Goal: Task Accomplishment & Management: Manage account settings

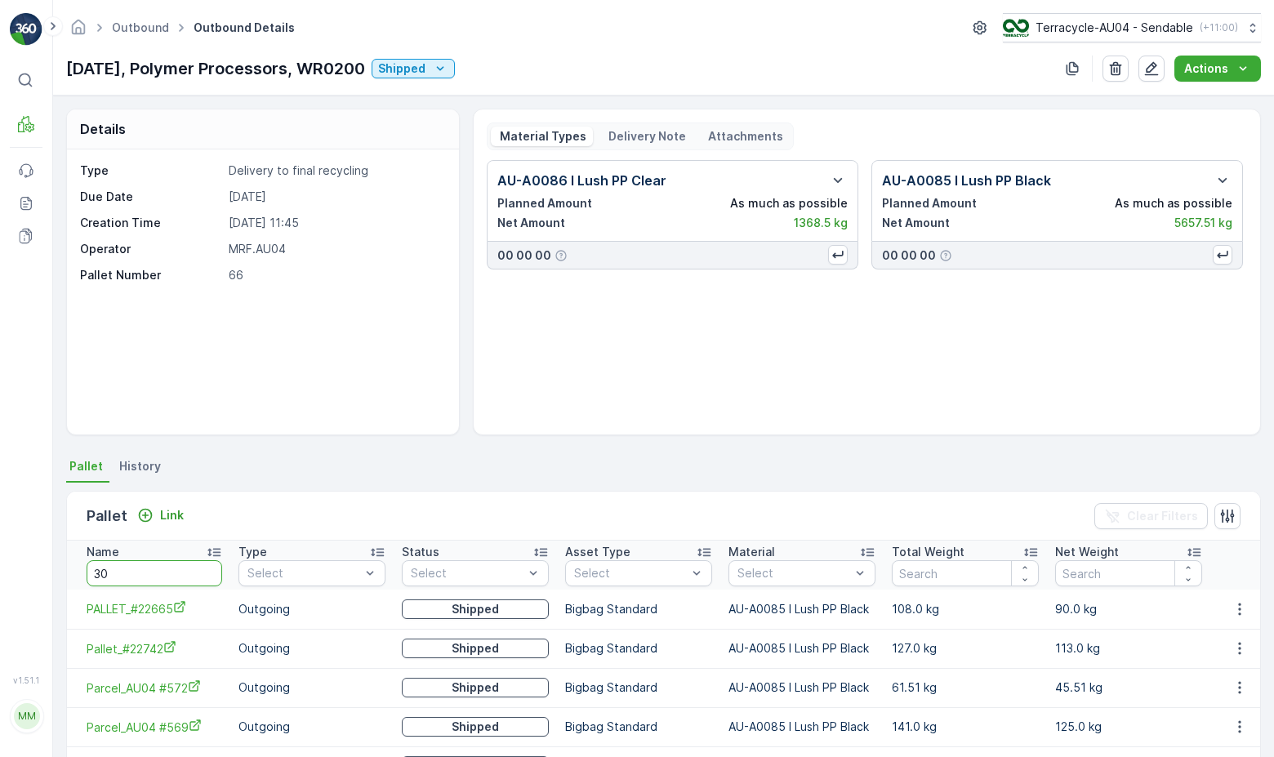
type input "302"
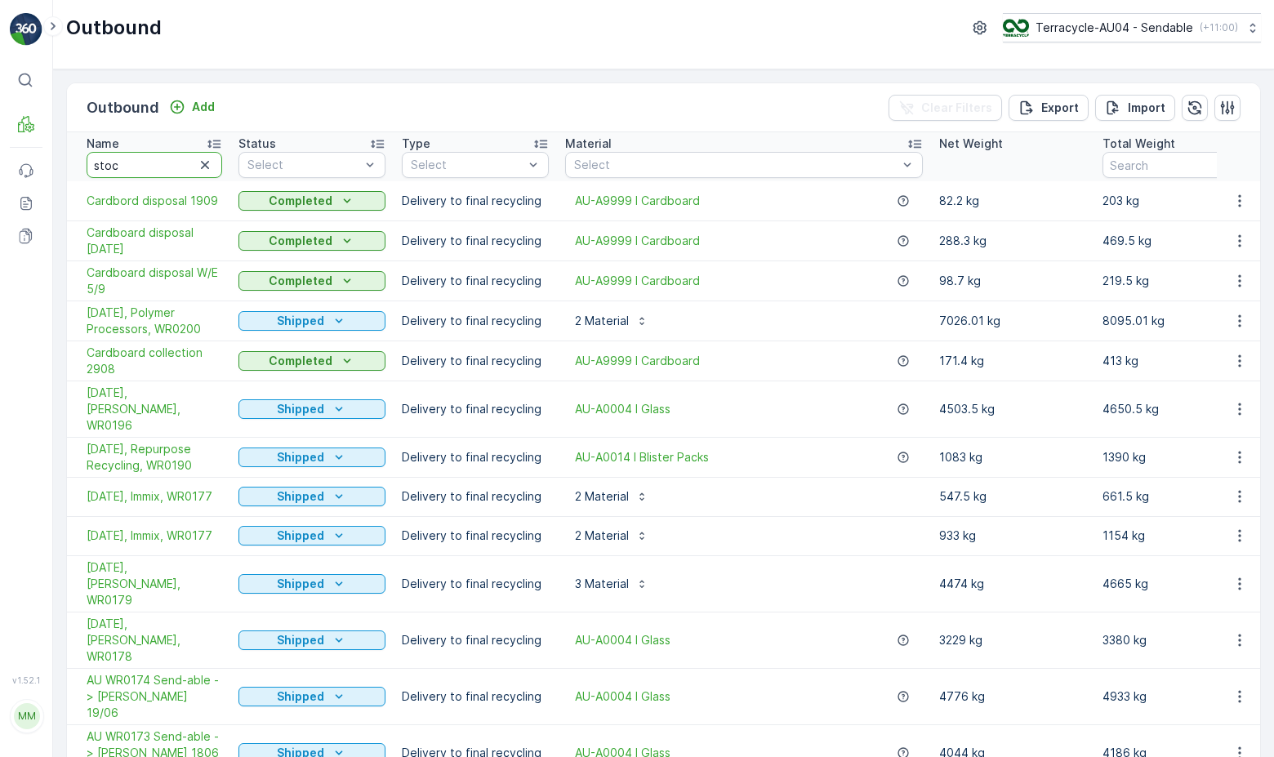
type input "stock"
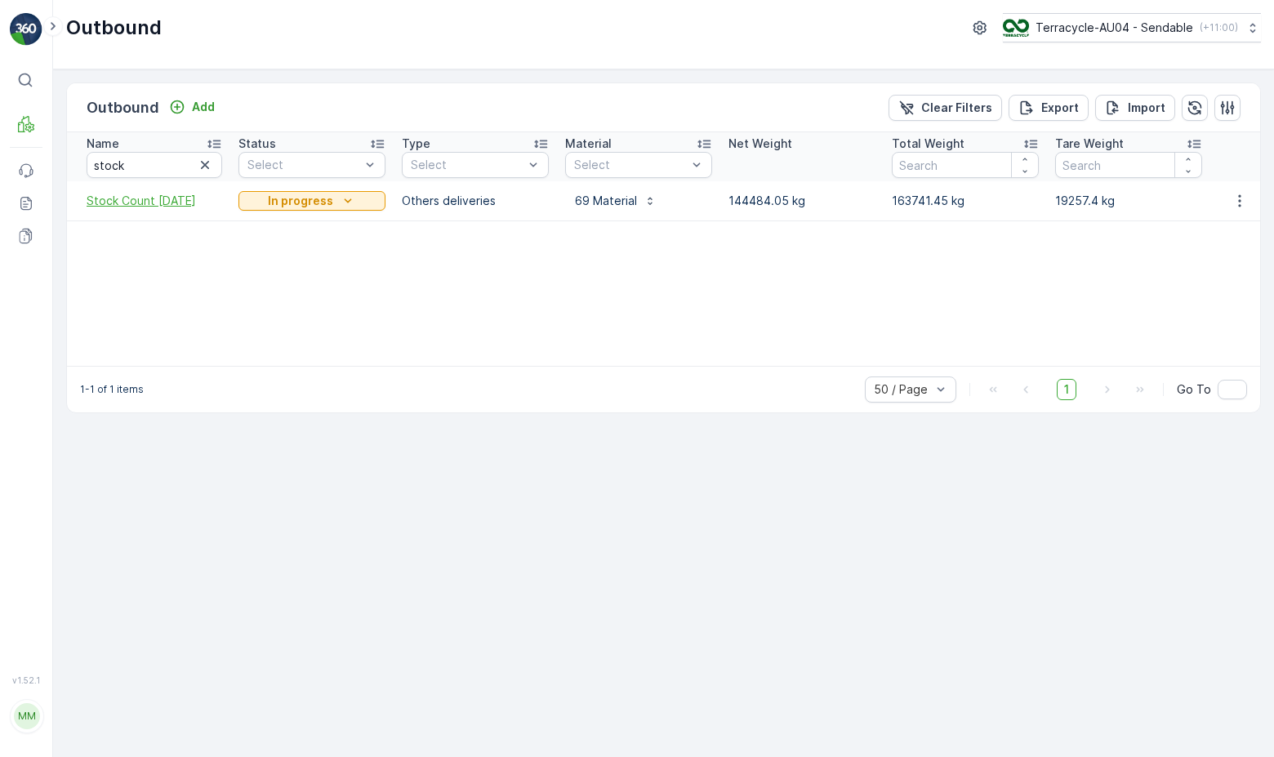
click at [135, 201] on span "Stock Count [DATE]" at bounding box center [155, 201] width 136 height 16
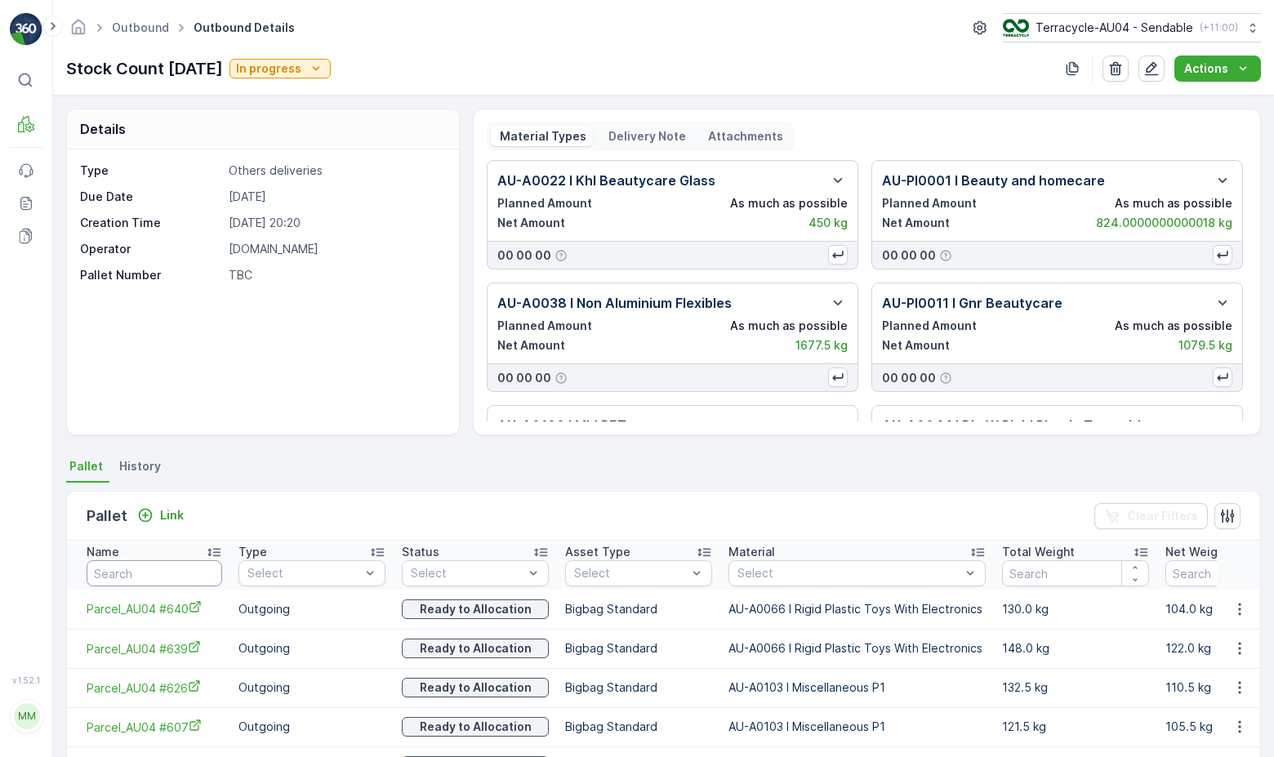
click at [181, 566] on input "text" at bounding box center [155, 573] width 136 height 26
paste input "AU01_Pallet #21706"
type input "AU01_Pallet #21706"
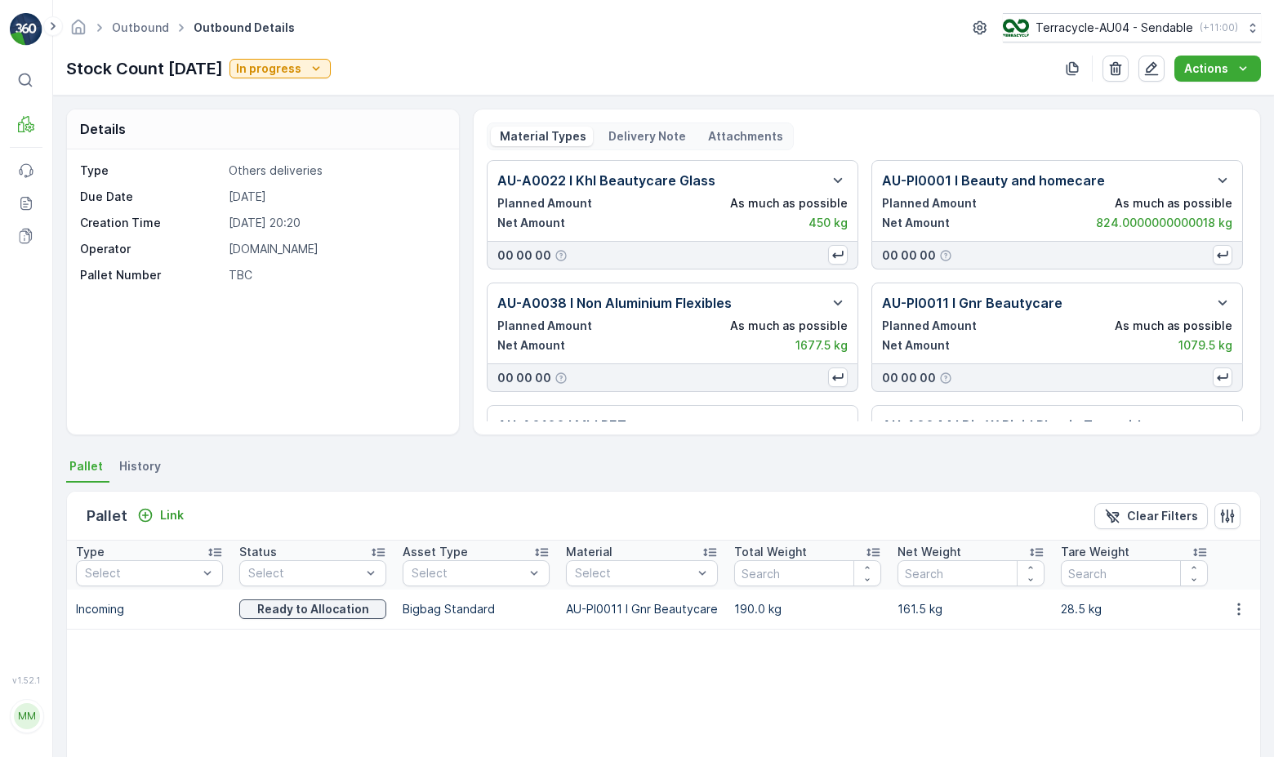
scroll to position [0, 164]
click at [1231, 606] on icon "button" at bounding box center [1239, 609] width 16 height 16
click at [1208, 670] on span "Unlink Pallet" at bounding box center [1206, 664] width 66 height 16
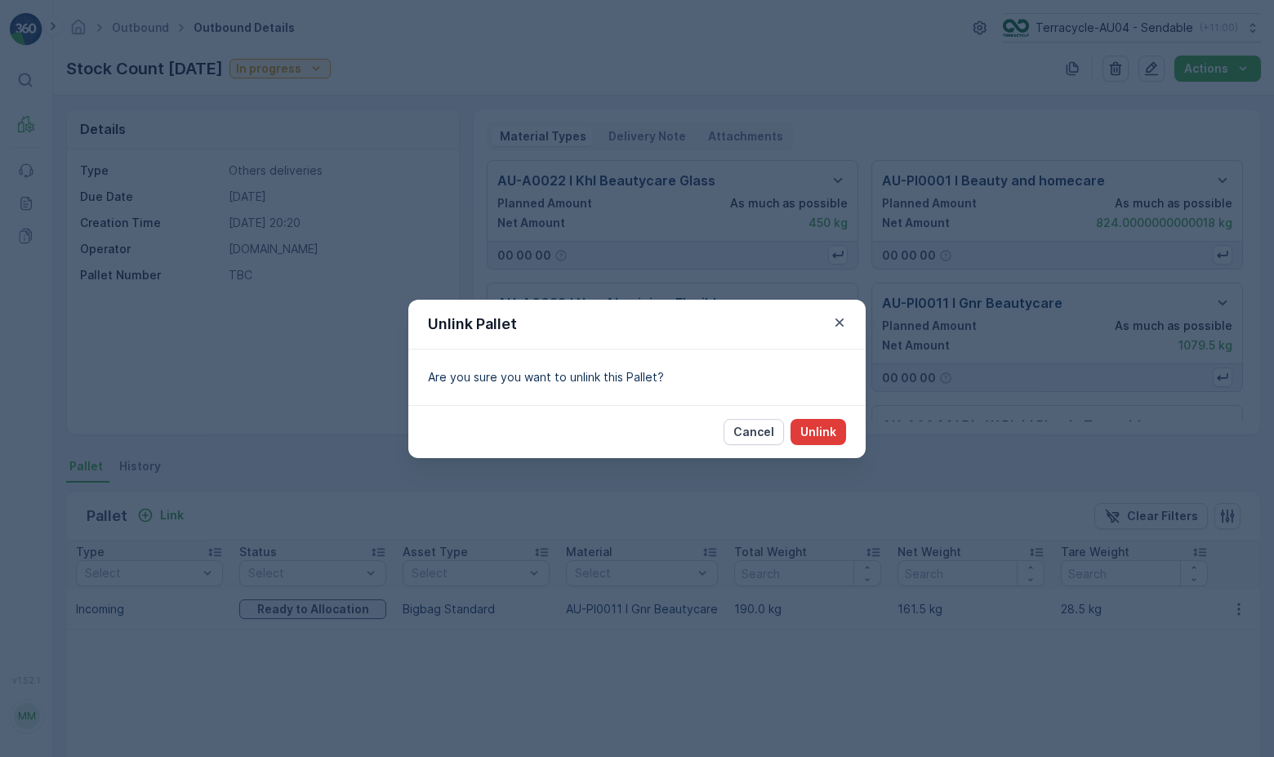
click at [822, 428] on p "Unlink" at bounding box center [819, 432] width 36 height 16
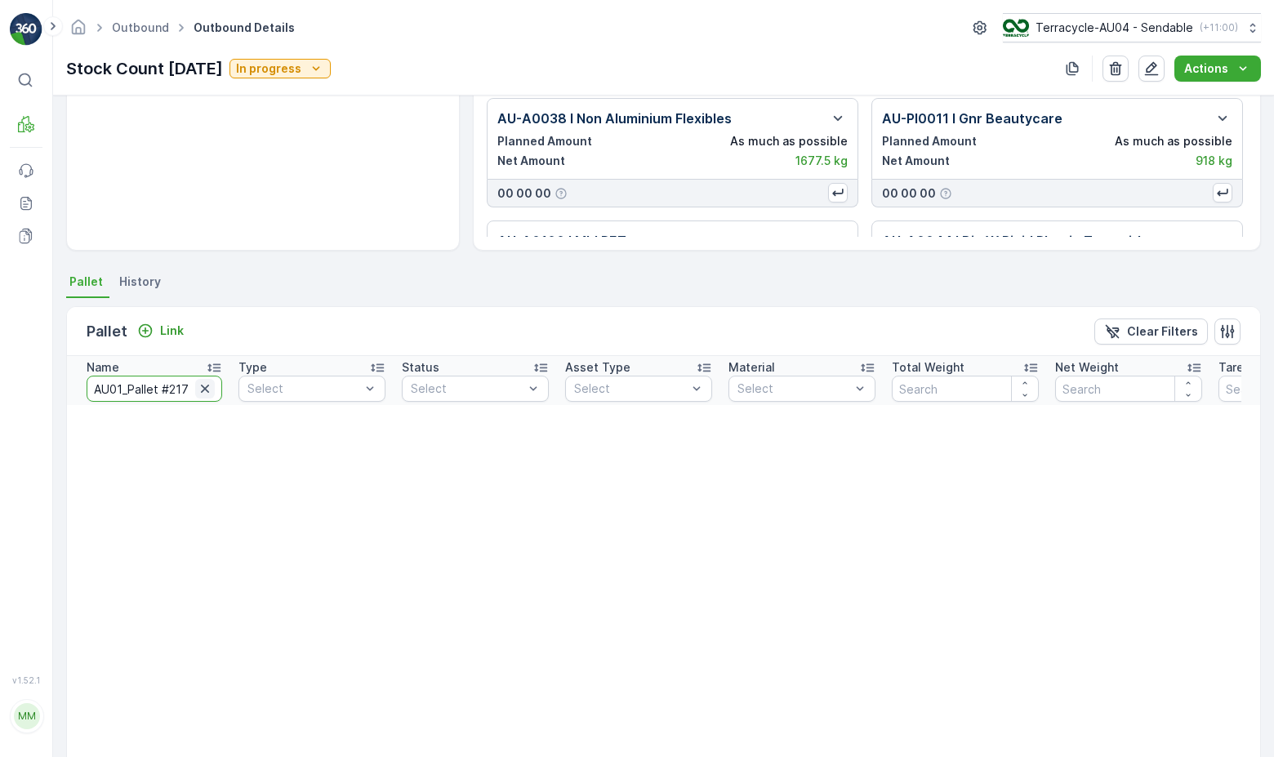
scroll to position [0, 13]
drag, startPoint x: 181, startPoint y: 386, endPoint x: 203, endPoint y: 386, distance: 21.2
click at [203, 386] on div "AU01_Pallet #21706" at bounding box center [155, 389] width 136 height 26
click at [181, 388] on input "AU01_Pallet #21706" at bounding box center [155, 389] width 136 height 26
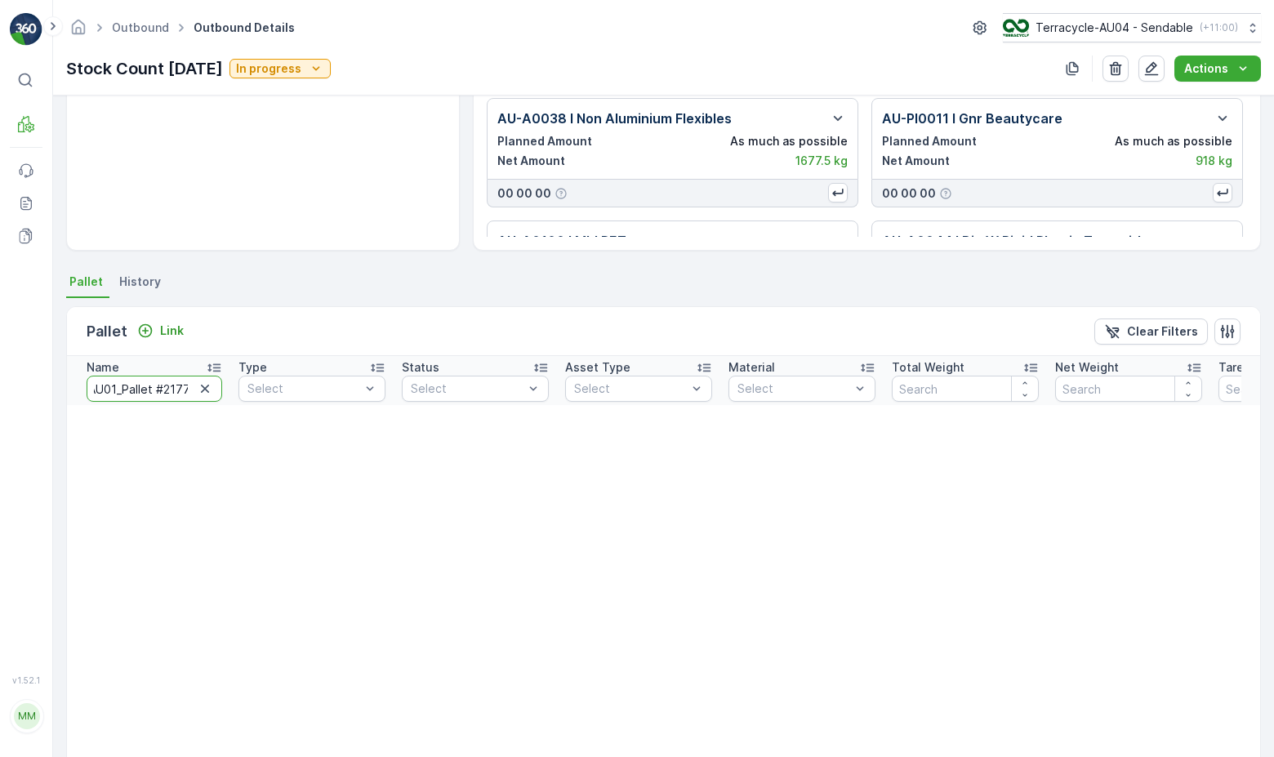
type input "AU01_Pallet #21770"
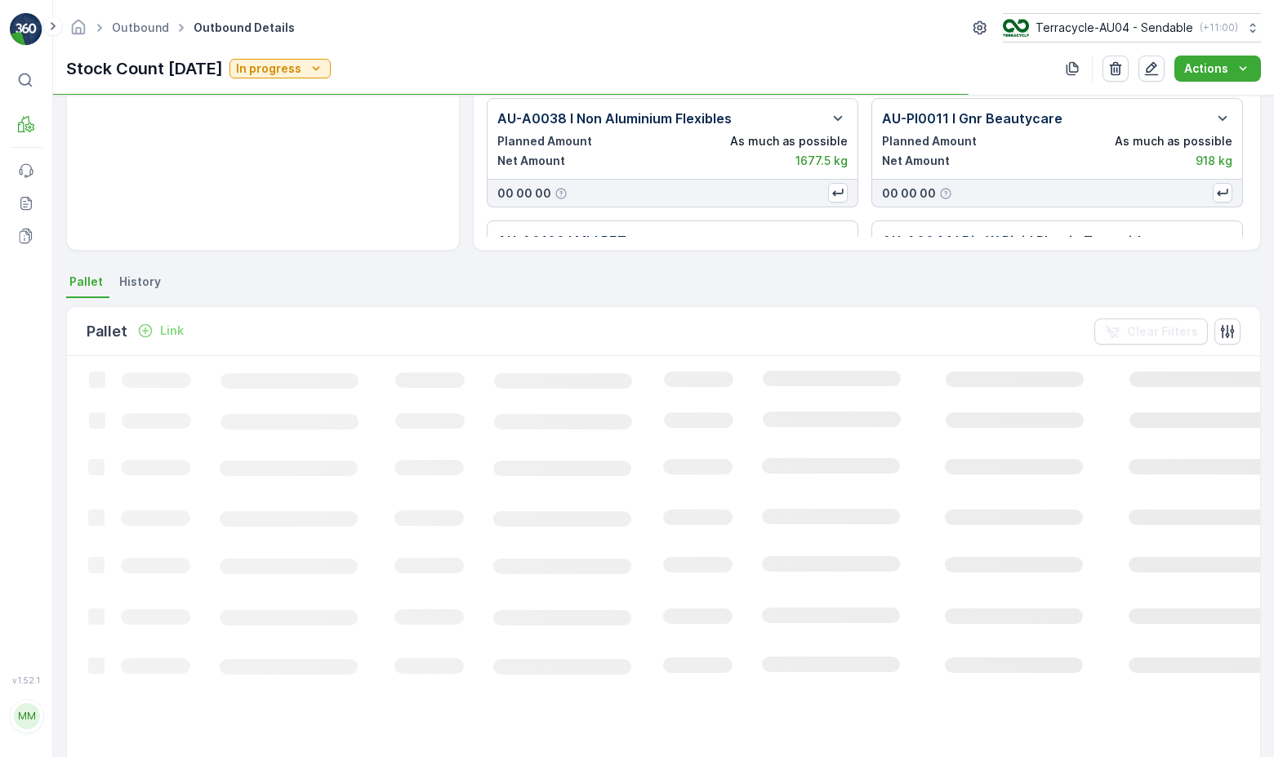
scroll to position [86, 0]
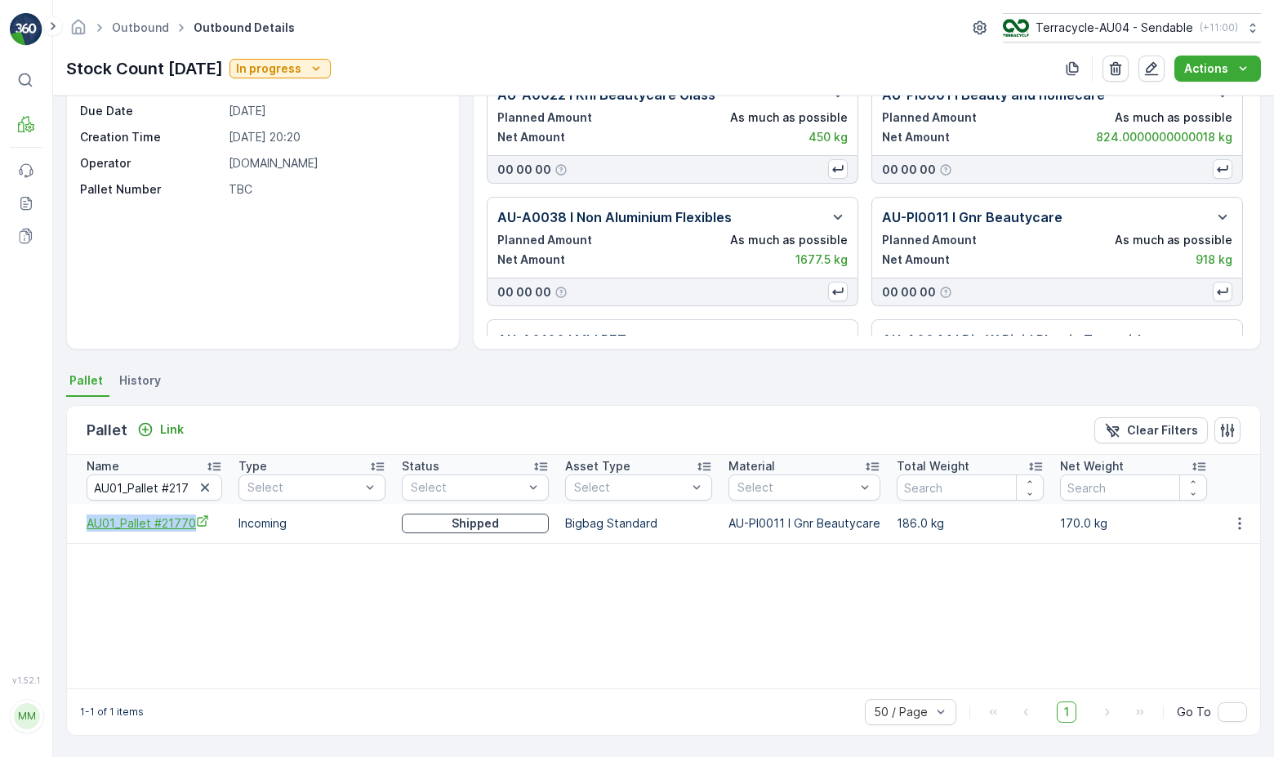
drag, startPoint x: 78, startPoint y: 525, endPoint x: 214, endPoint y: 524, distance: 135.6
click at [214, 524] on td "AU01_Pallet #21770" at bounding box center [148, 523] width 163 height 39
copy span "AU01_Pallet #21770"
click at [1238, 532] on button "button" at bounding box center [1239, 524] width 29 height 20
click at [1194, 584] on span "Unlink Pallet" at bounding box center [1206, 578] width 66 height 16
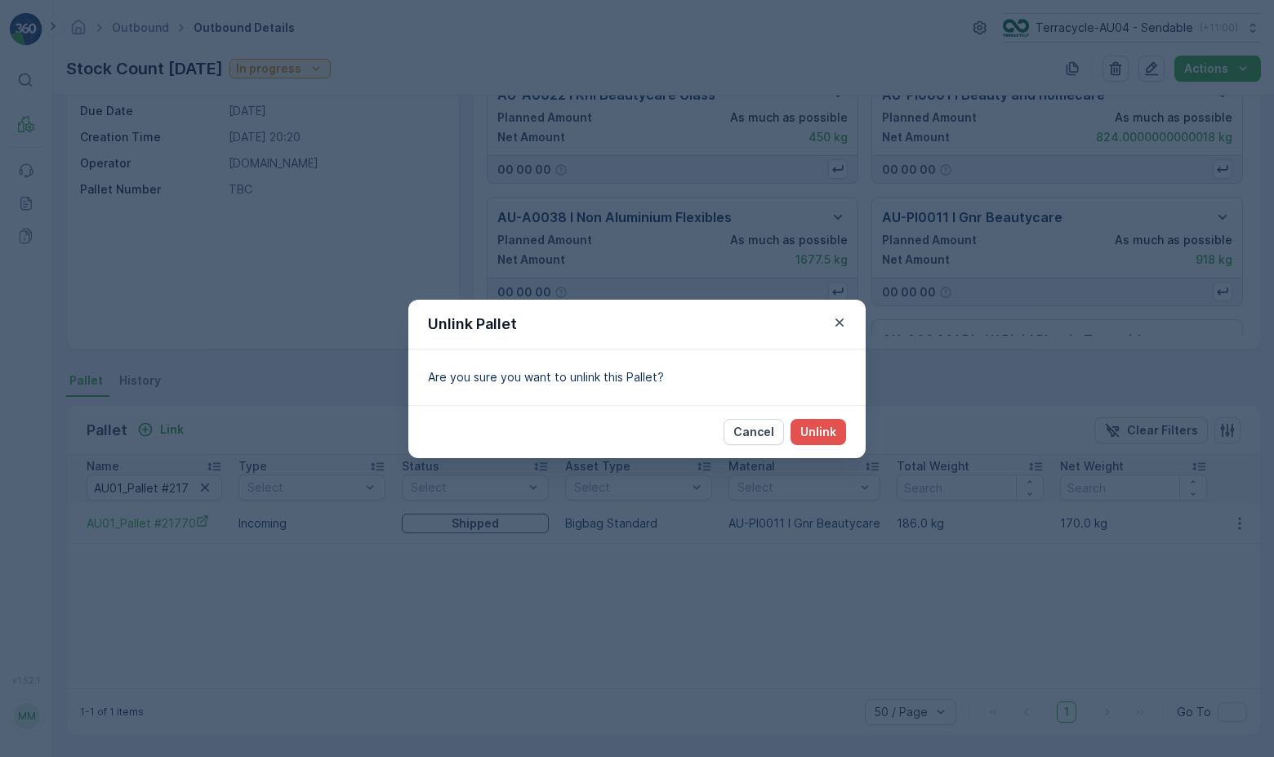
click at [511, 602] on div "Unlink Pallet Are you sure you want to unlink this Pallet? Cancel Unlink" at bounding box center [637, 378] width 1274 height 757
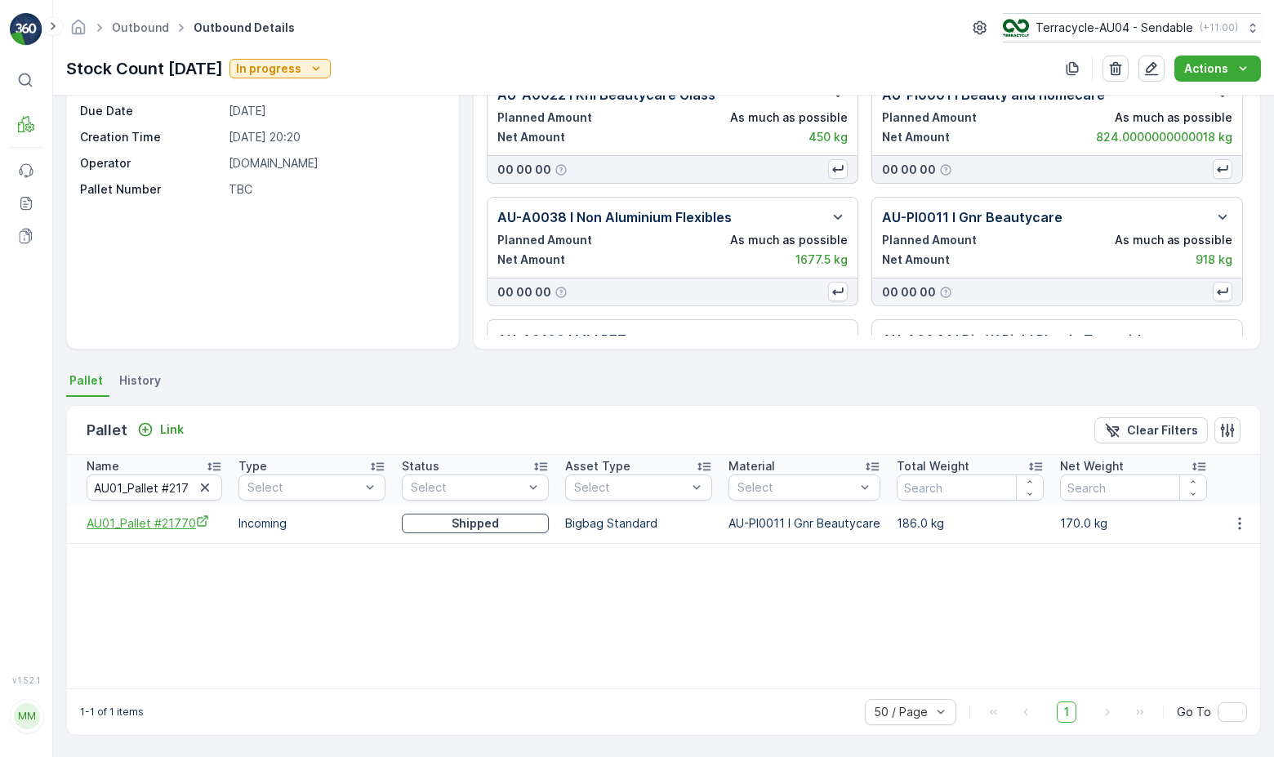
click at [196, 524] on icon "AU01_Pallet #21770" at bounding box center [202, 521] width 13 height 13
click at [1236, 524] on icon "button" at bounding box center [1240, 523] width 16 height 16
click at [1197, 582] on span "Unlink Pallet" at bounding box center [1206, 578] width 66 height 16
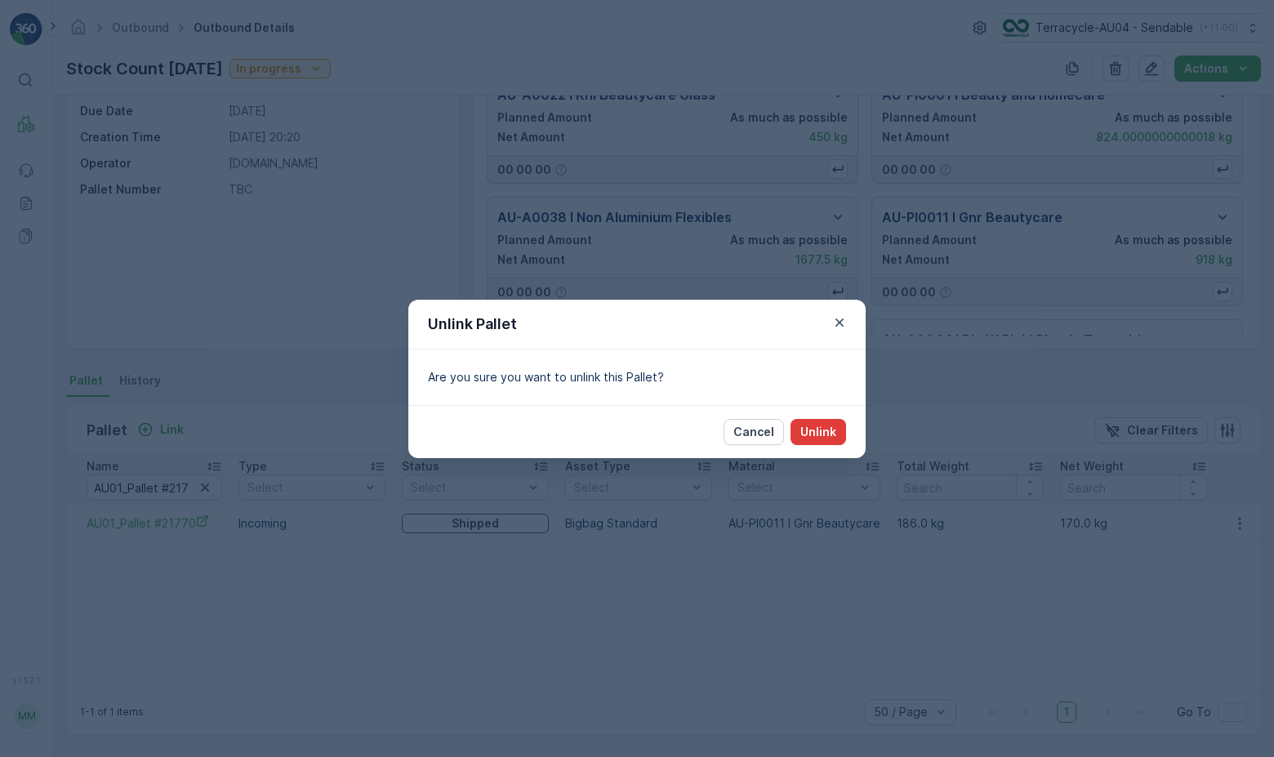
click at [823, 435] on p "Unlink" at bounding box center [819, 432] width 36 height 16
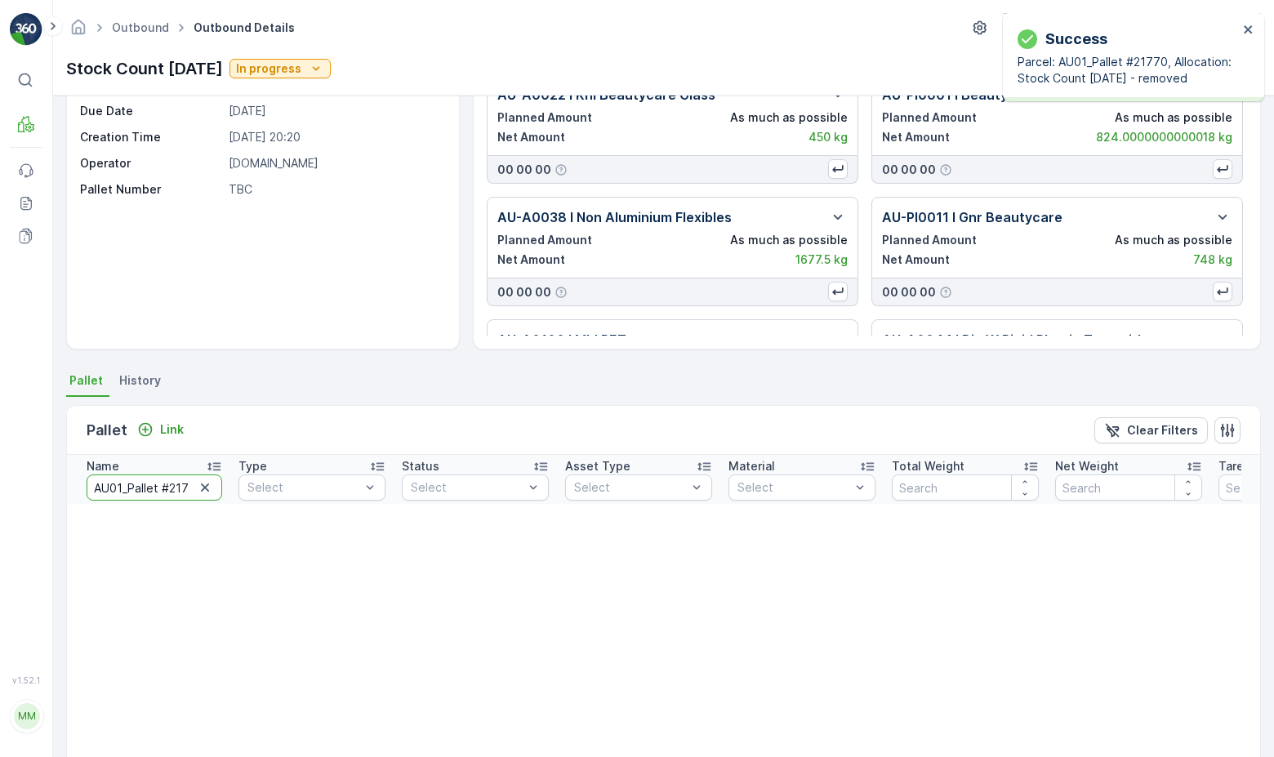
scroll to position [0, 12]
drag, startPoint x: 92, startPoint y: 486, endPoint x: 398, endPoint y: 498, distance: 305.7
click at [398, 498] on tr "Name AU01_Pallet #21770 Type Select Status Select Asset Type Select Material Se…" at bounding box center [730, 479] width 1327 height 49
type input "23814"
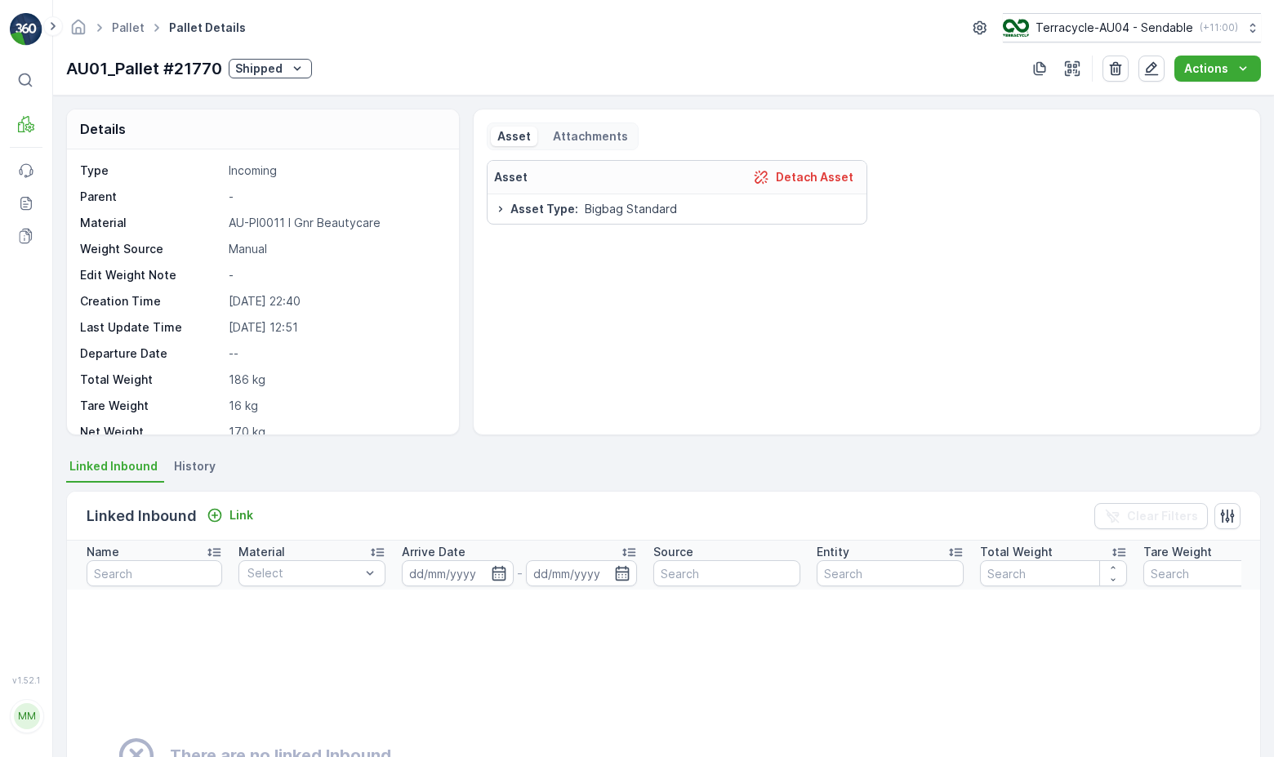
click at [294, 67] on icon "Shipped" at bounding box center [297, 68] width 7 height 4
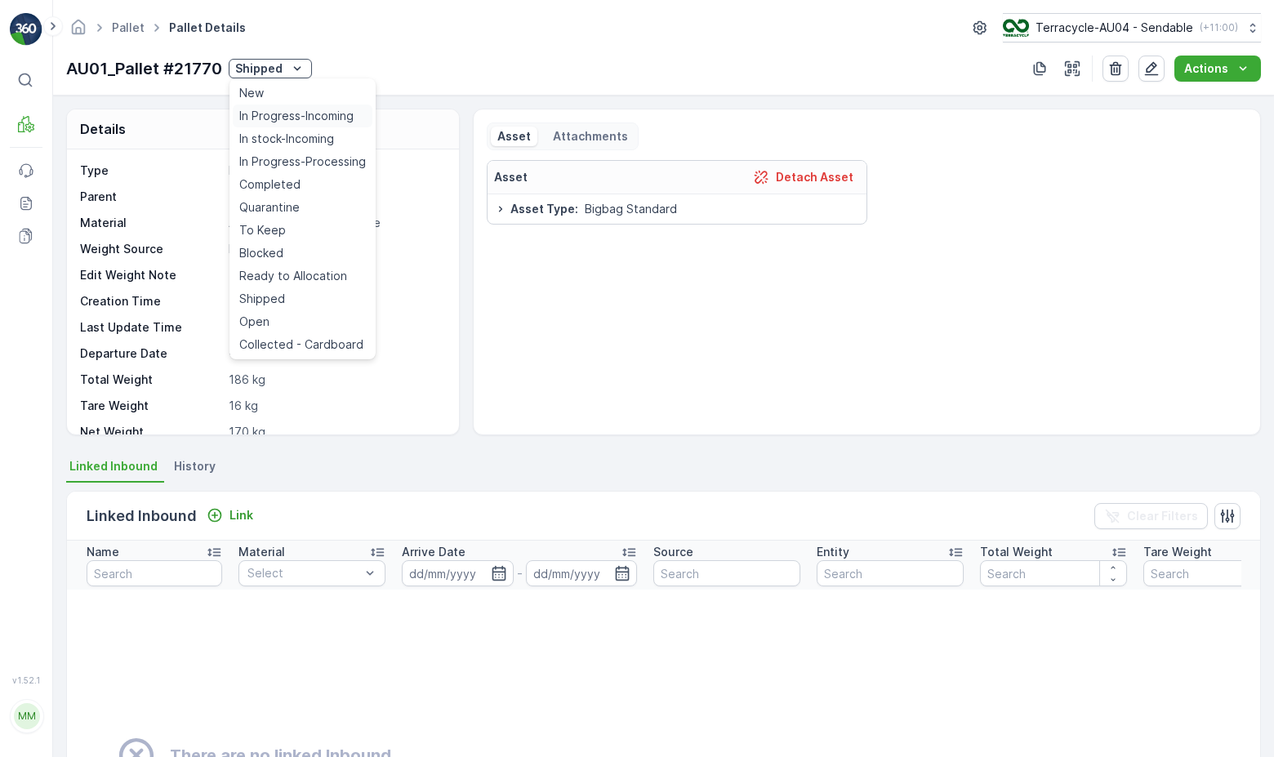
click at [293, 111] on span "In Progress-Incoming" at bounding box center [296, 116] width 114 height 16
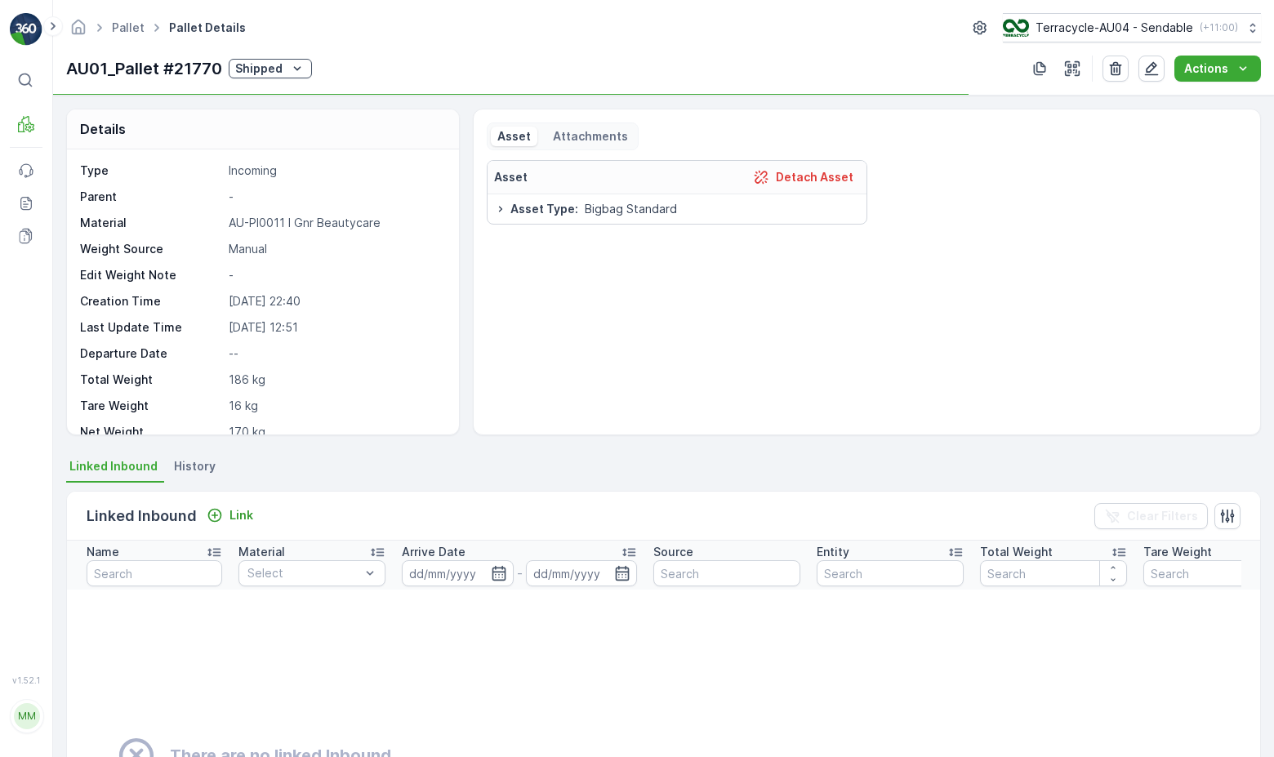
click at [292, 59] on button "Shipped" at bounding box center [270, 69] width 83 height 20
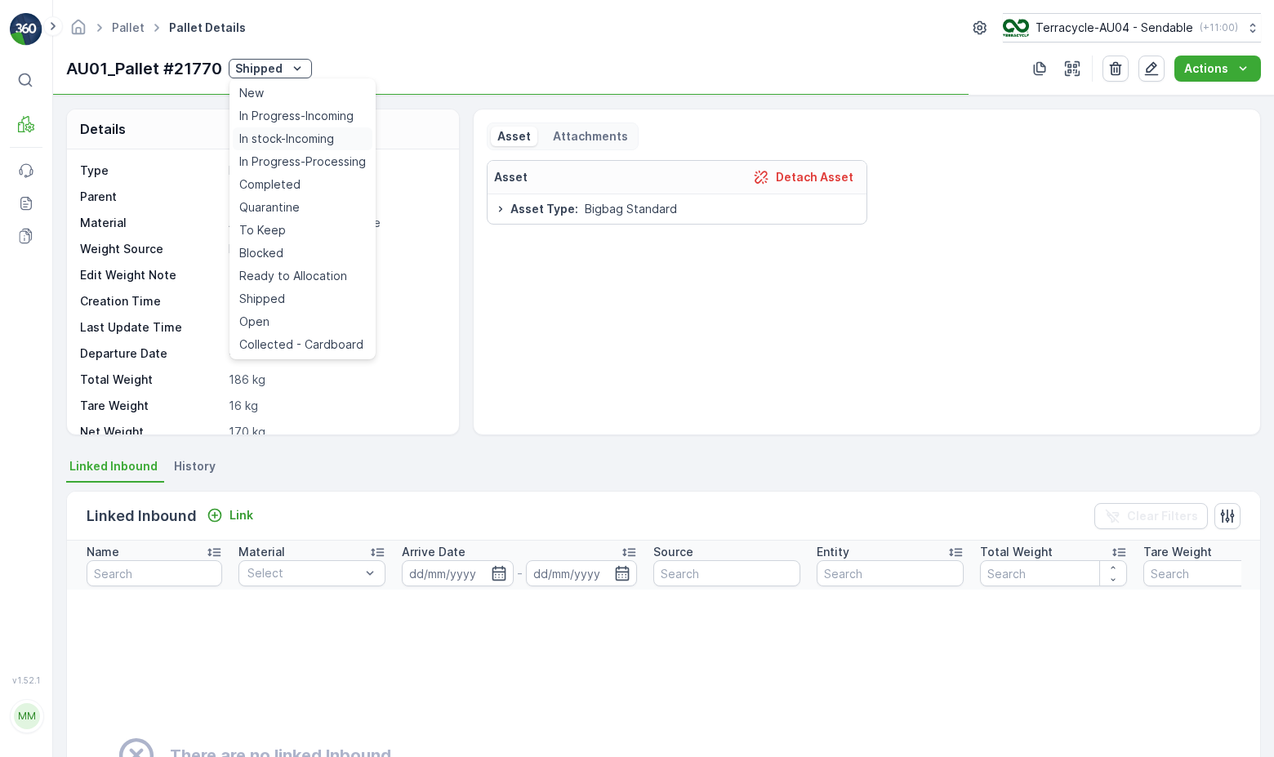
click at [287, 131] on span "In stock-Incoming" at bounding box center [286, 139] width 95 height 16
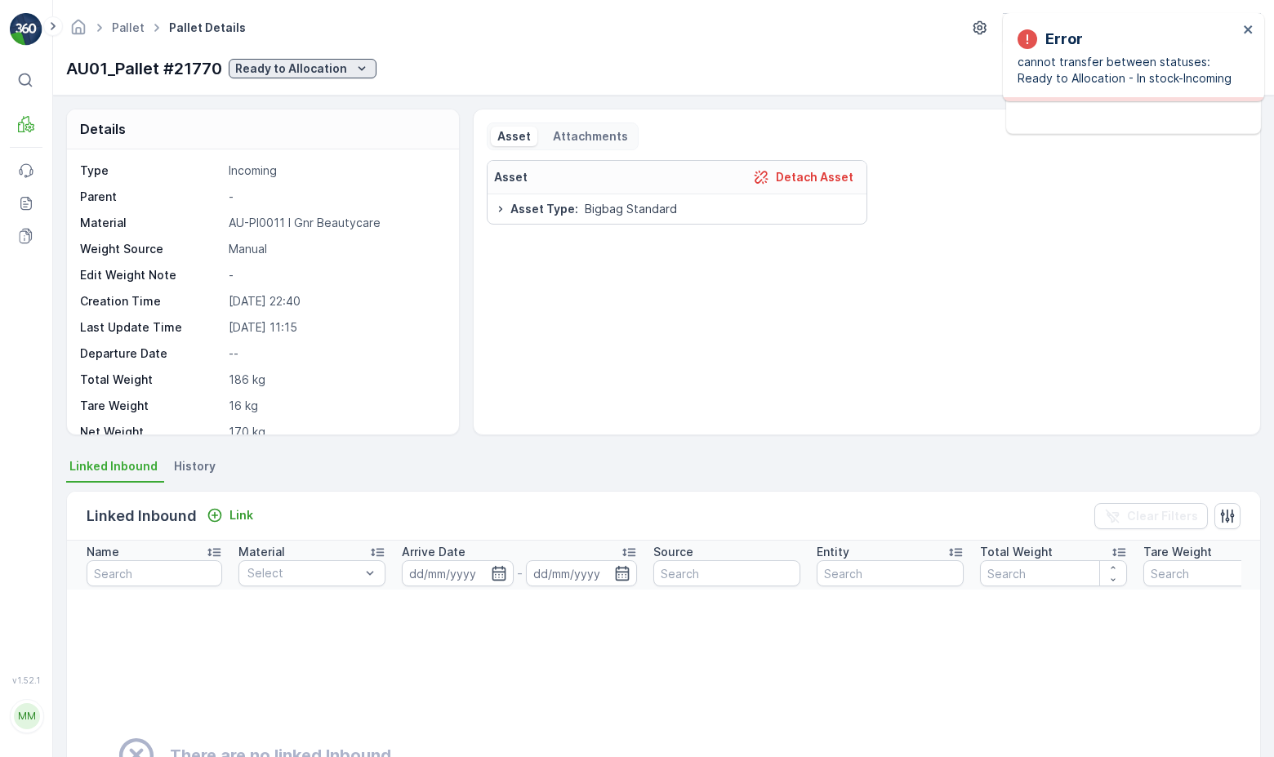
click at [301, 67] on p "Ready to Allocation" at bounding box center [291, 68] width 112 height 16
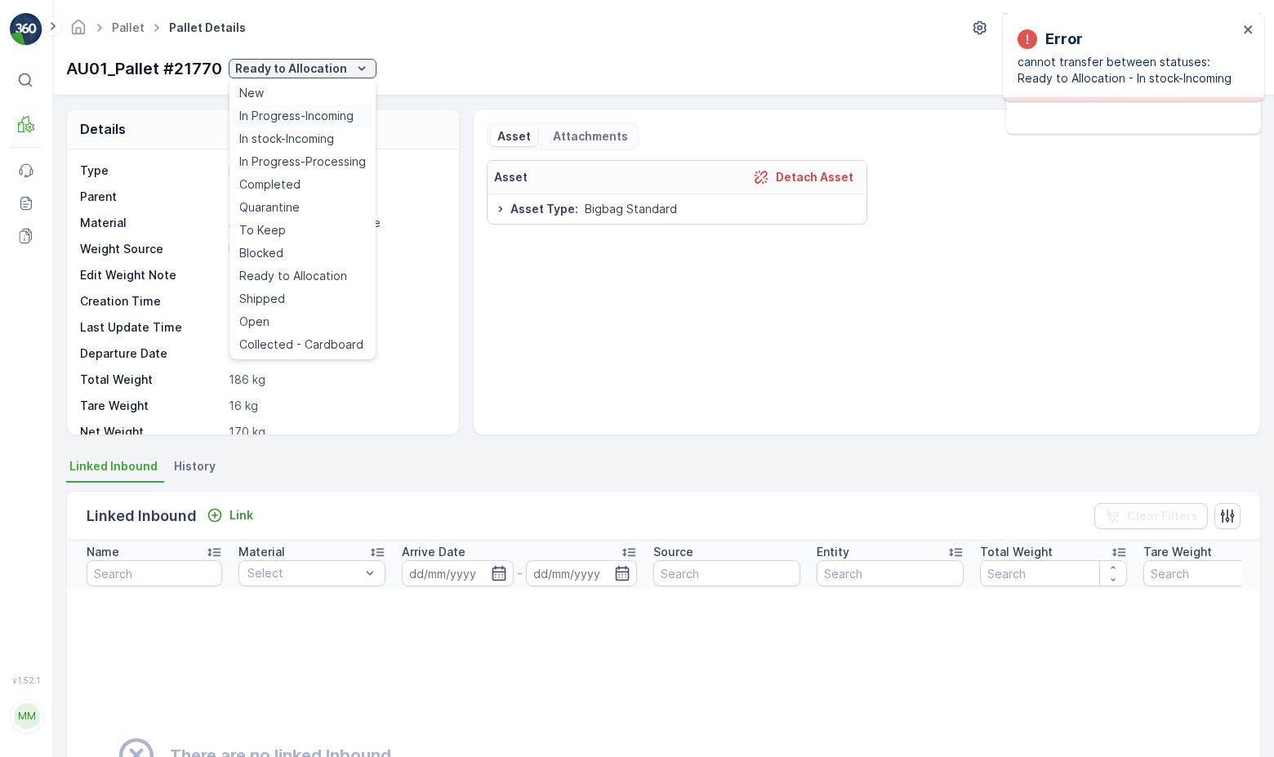
click at [318, 118] on span "In Progress-Incoming" at bounding box center [296, 116] width 114 height 16
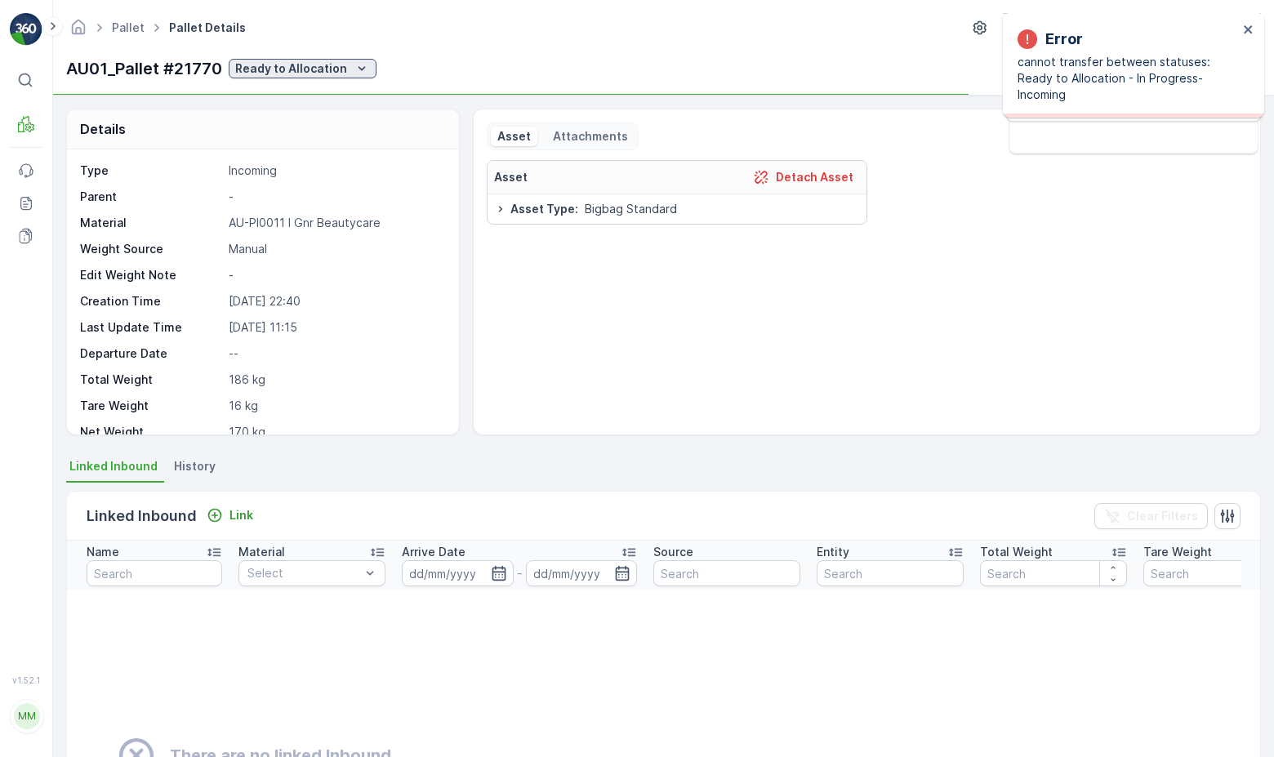
click at [322, 69] on p "Ready to Allocation" at bounding box center [291, 68] width 112 height 16
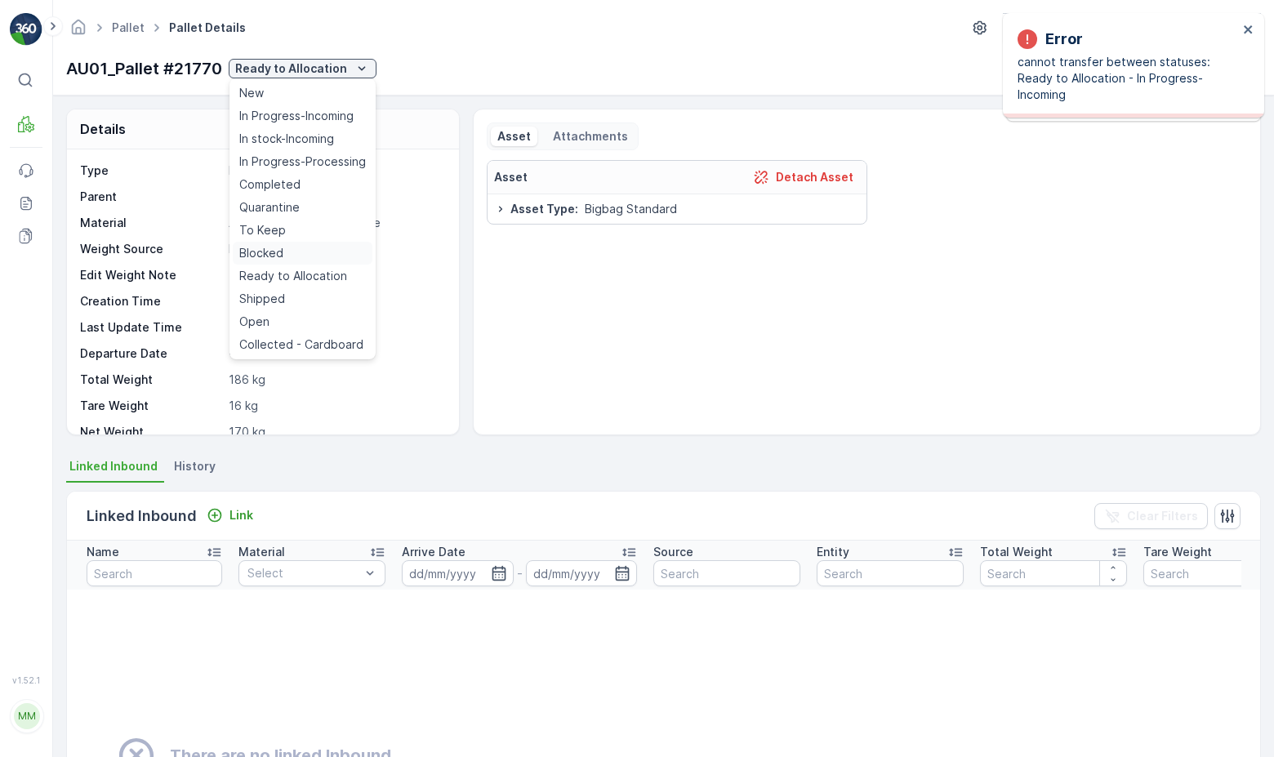
click at [287, 252] on div "Blocked" at bounding box center [303, 253] width 140 height 23
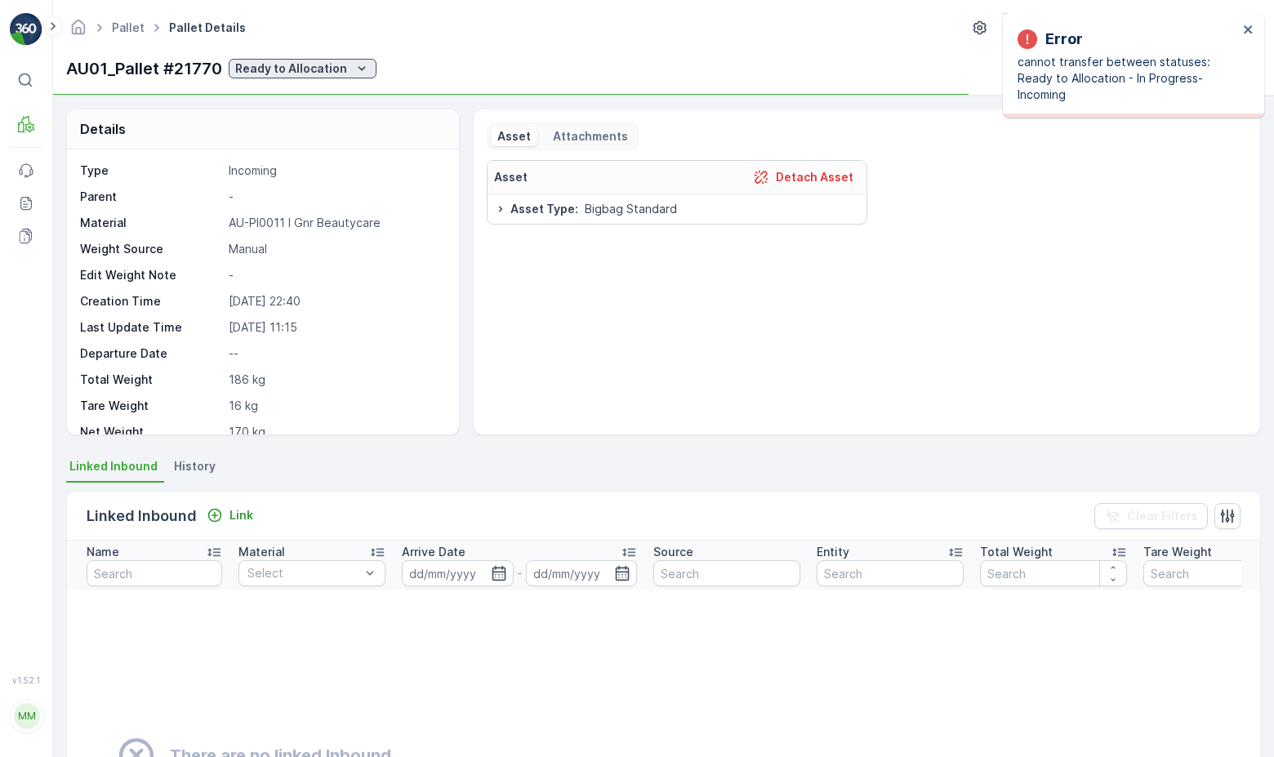
click at [316, 66] on p "Ready to Allocation" at bounding box center [291, 68] width 112 height 16
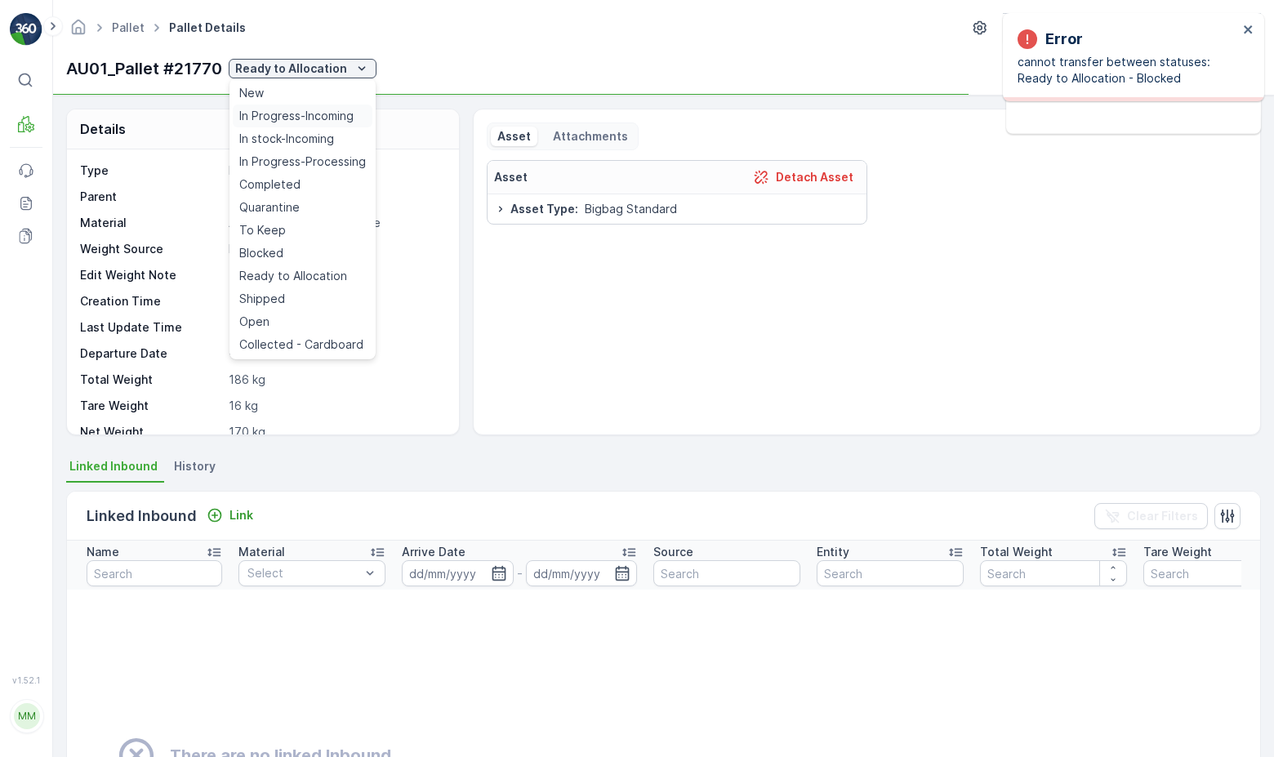
click at [297, 117] on span "In Progress-Incoming" at bounding box center [296, 116] width 114 height 16
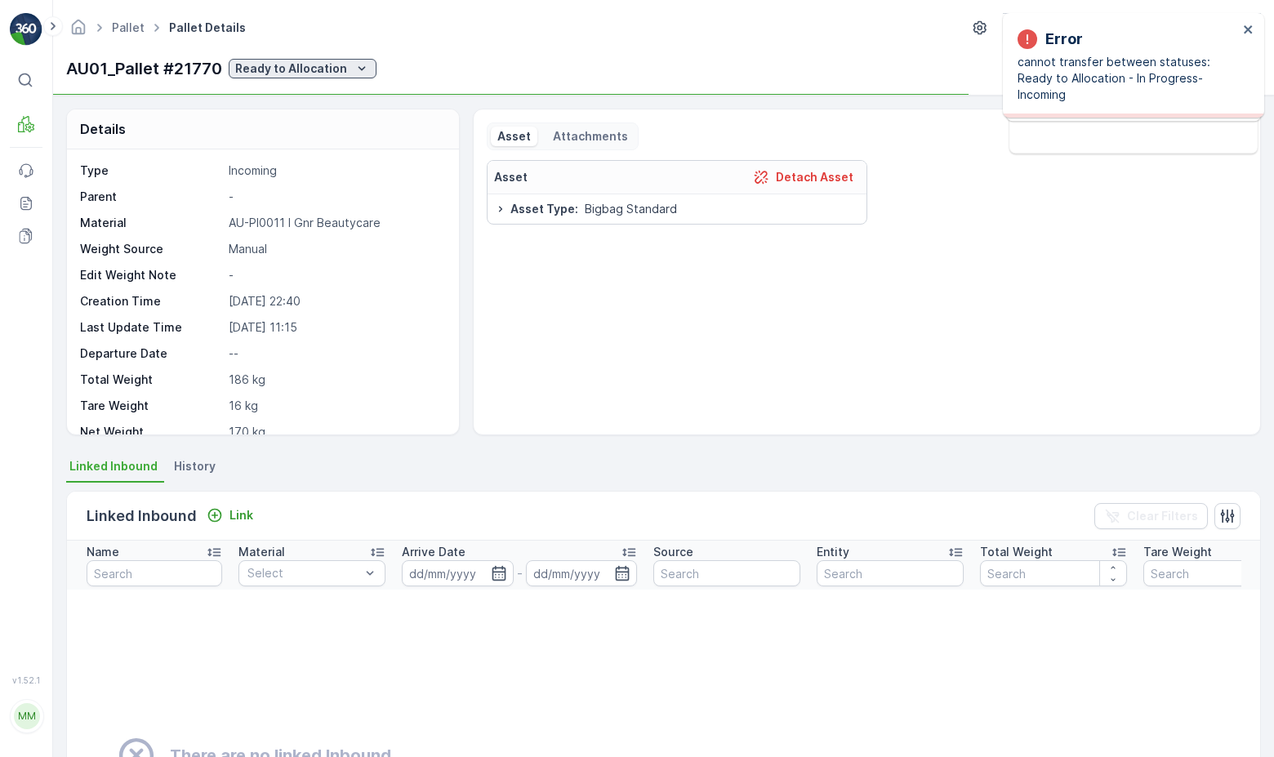
click at [301, 68] on p "Ready to Allocation" at bounding box center [291, 68] width 112 height 16
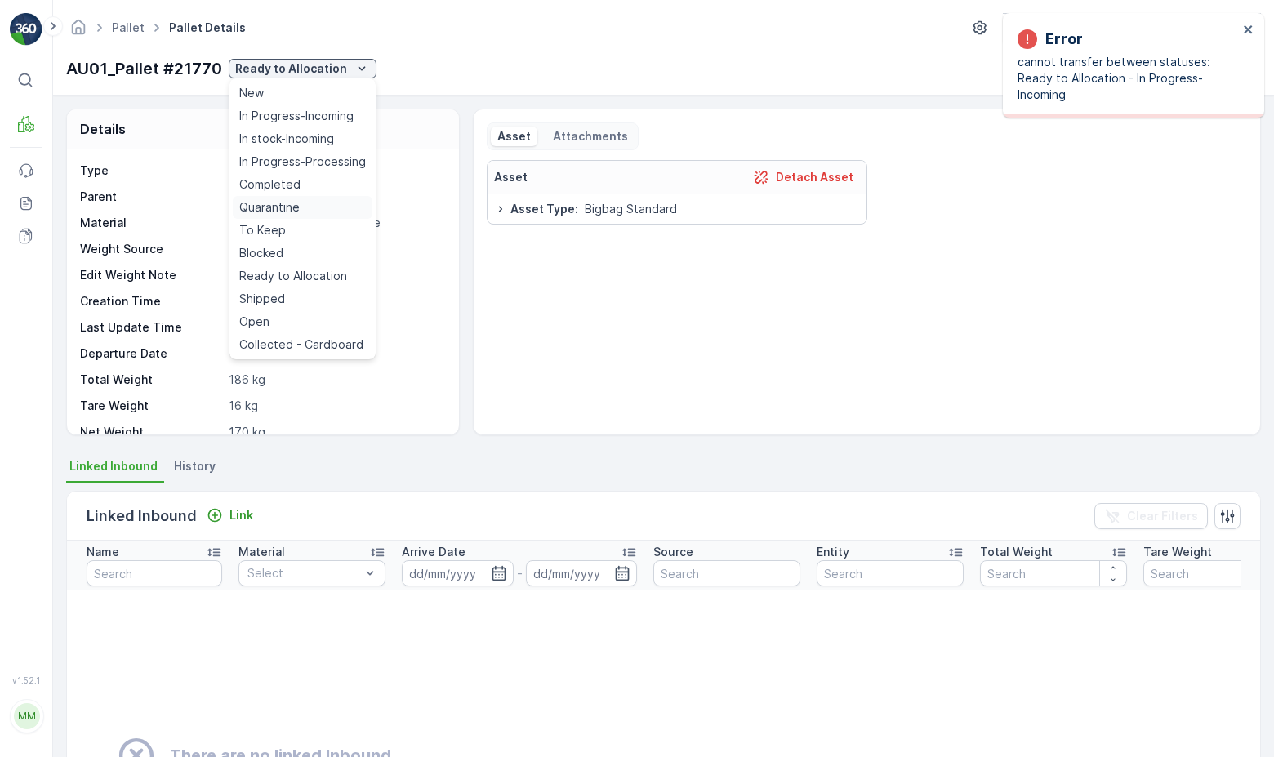
click at [313, 210] on div "Quarantine" at bounding box center [303, 207] width 140 height 23
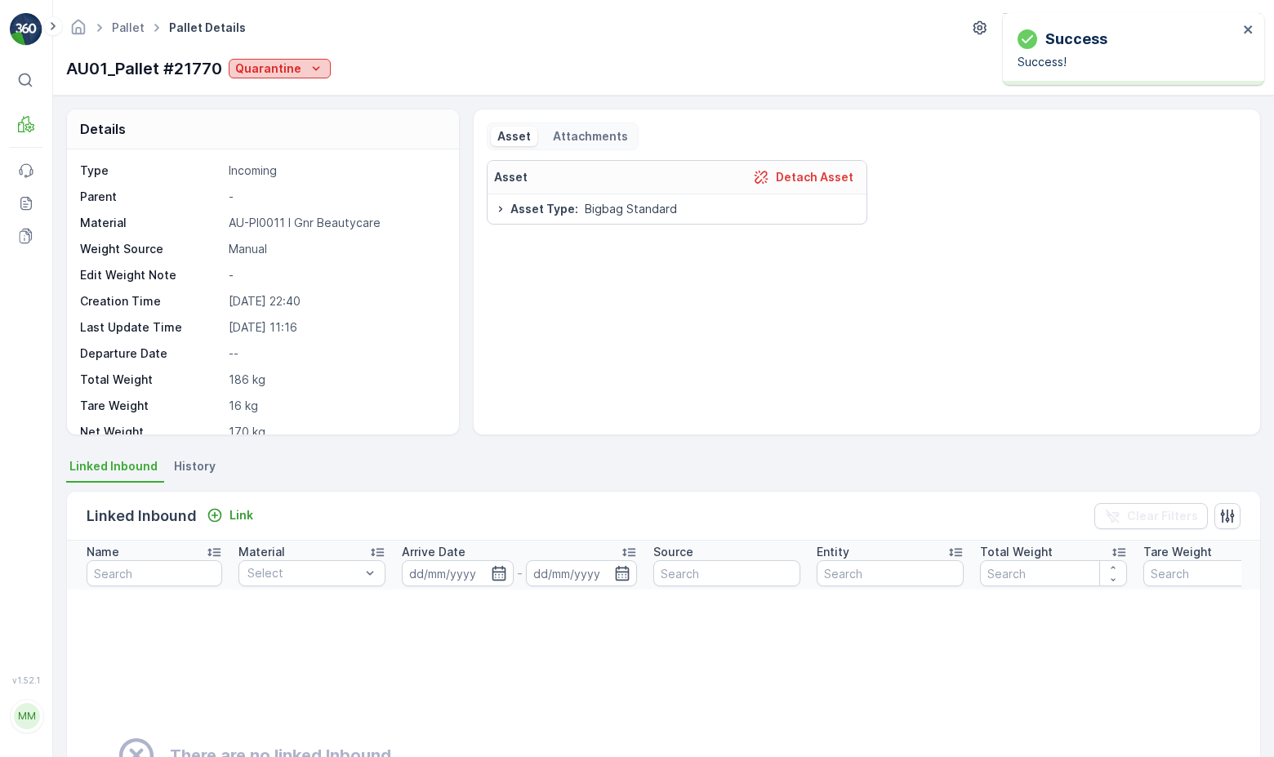
click at [315, 71] on icon "Quarantine" at bounding box center [316, 68] width 16 height 16
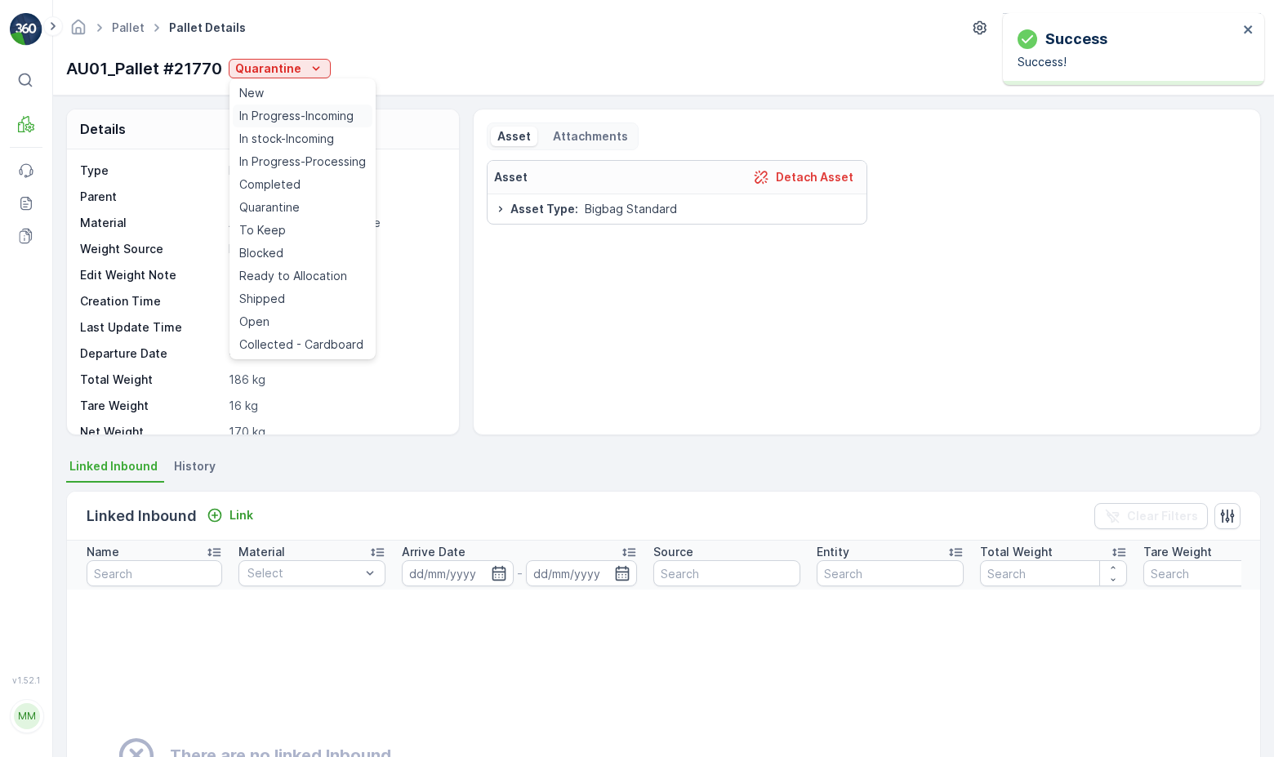
click at [291, 122] on span "In Progress-Incoming" at bounding box center [296, 116] width 114 height 16
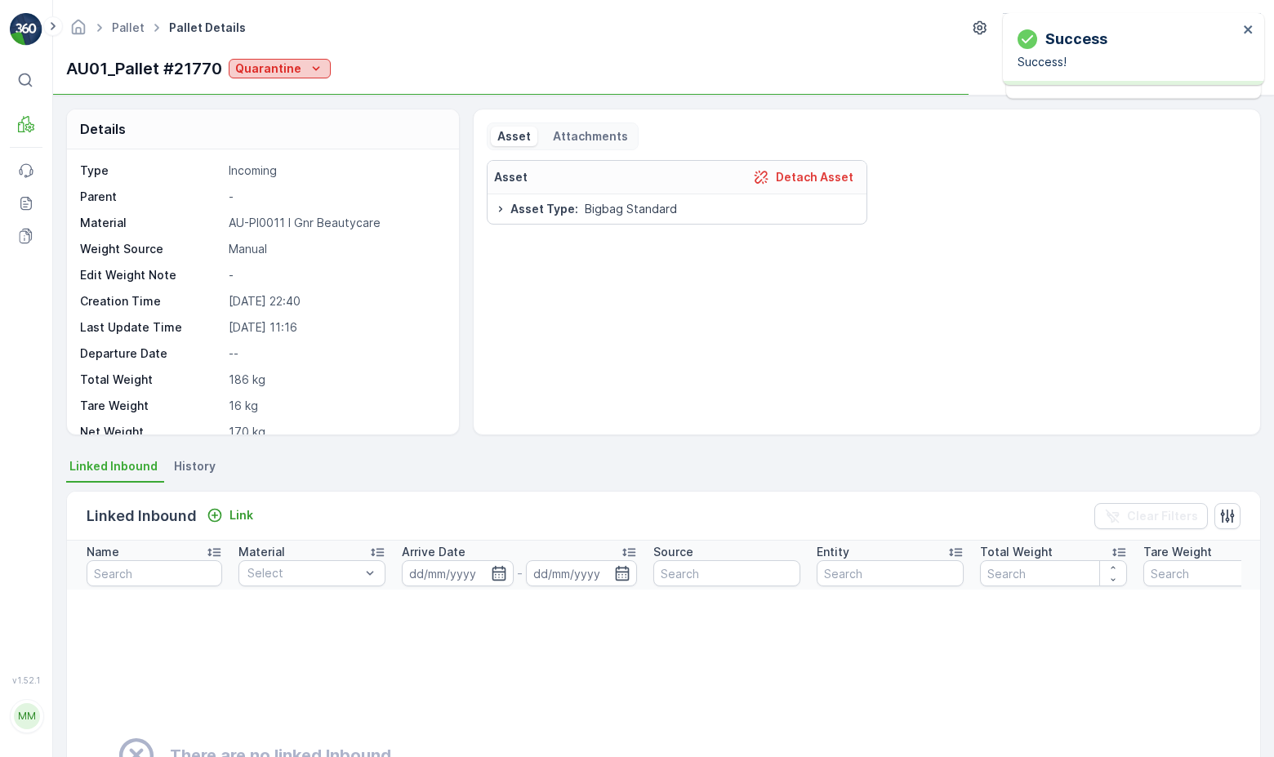
click at [291, 62] on p "Quarantine" at bounding box center [268, 68] width 66 height 16
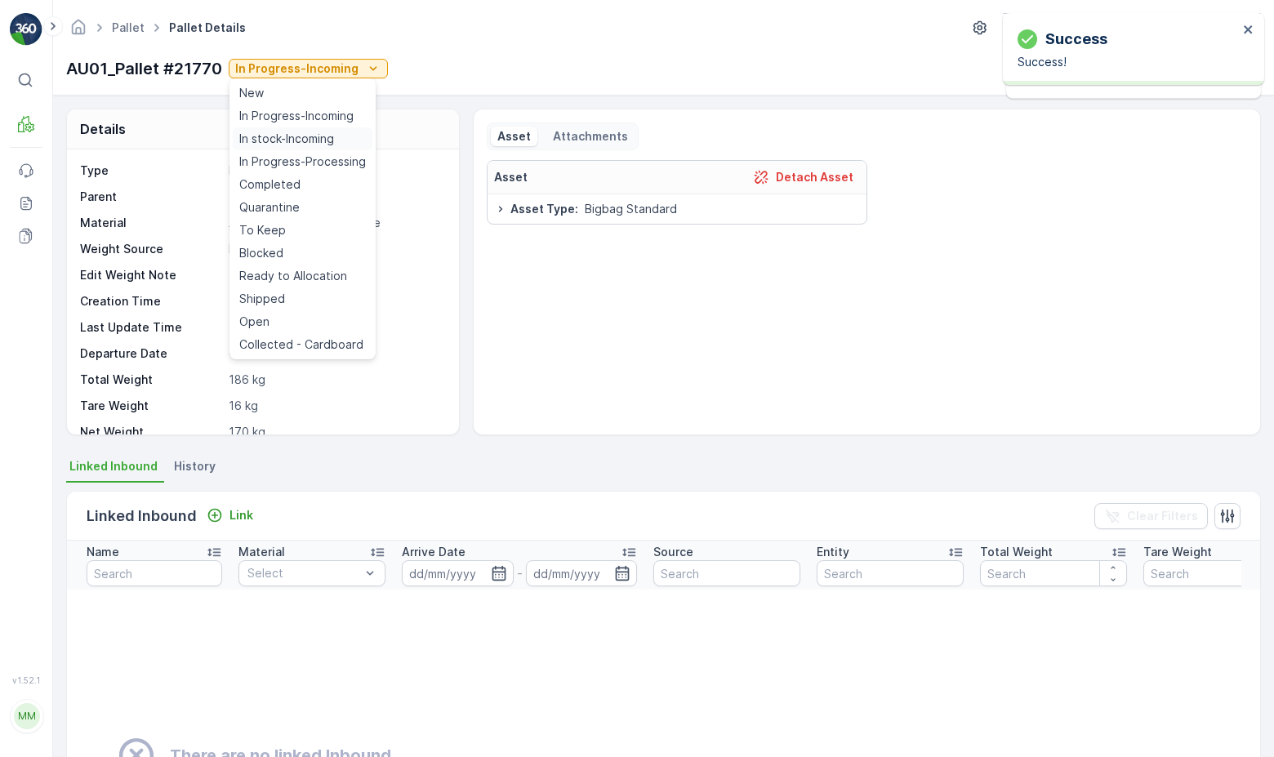
click at [279, 136] on span "In stock-Incoming" at bounding box center [286, 139] width 95 height 16
